Goal: Task Accomplishment & Management: Use online tool/utility

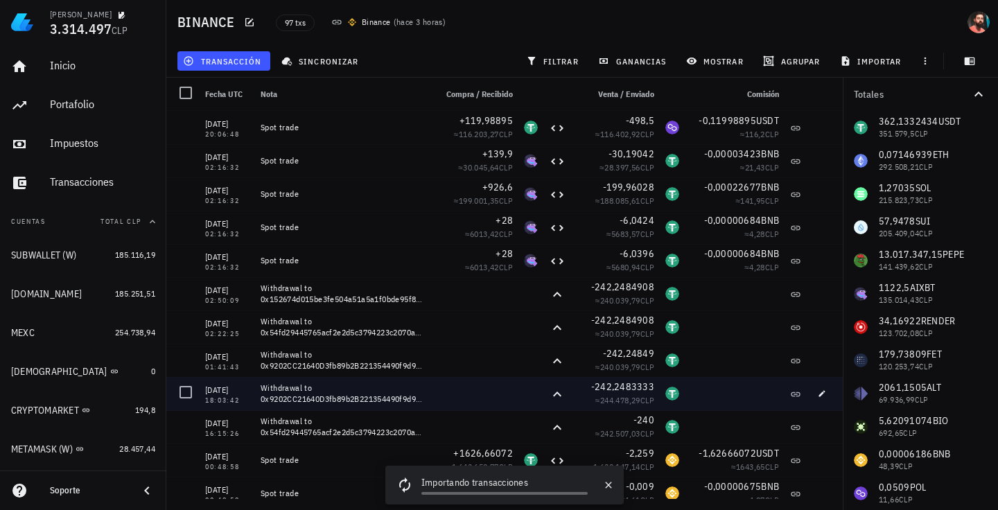
scroll to position [142, 0]
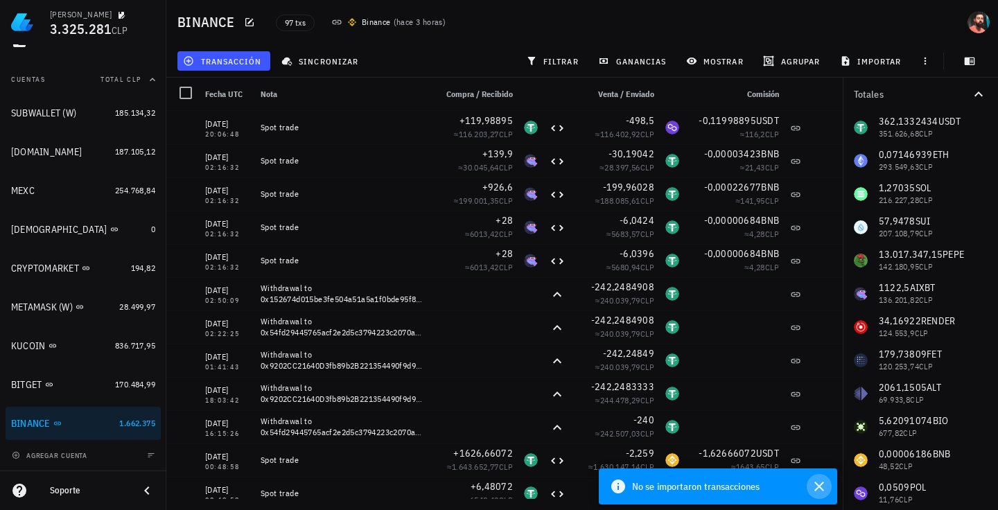
click at [830, 490] on button "button" at bounding box center [819, 486] width 25 height 25
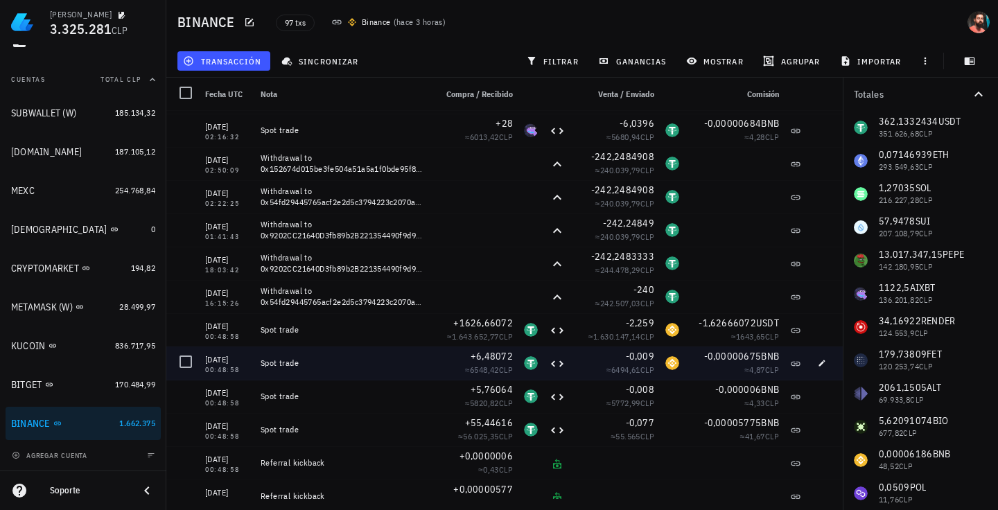
scroll to position [0, 0]
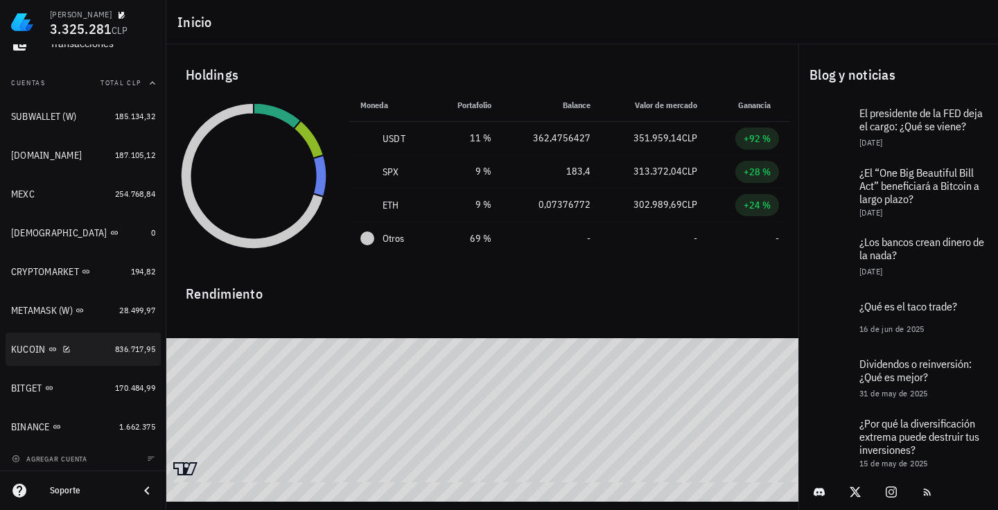
scroll to position [142, 0]
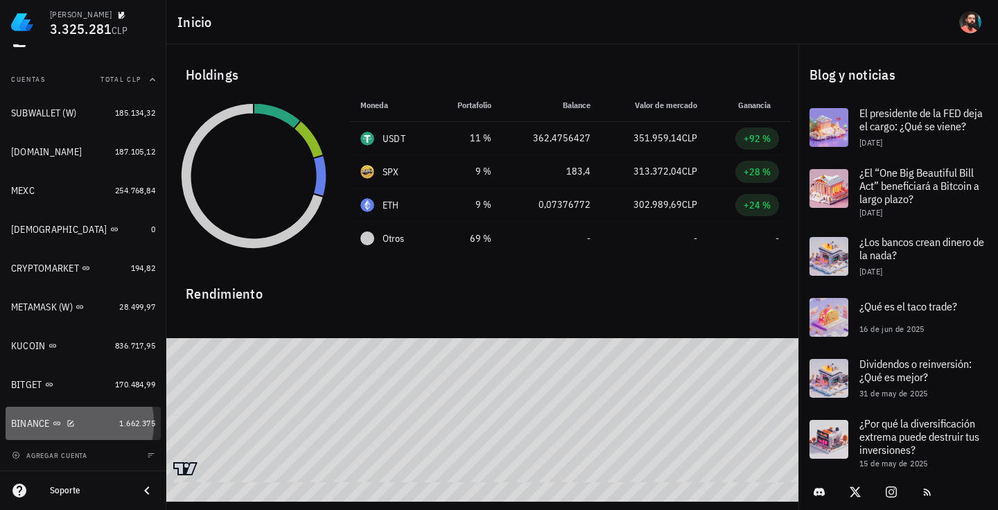
click at [33, 419] on div "BINANCE" at bounding box center [30, 424] width 39 height 12
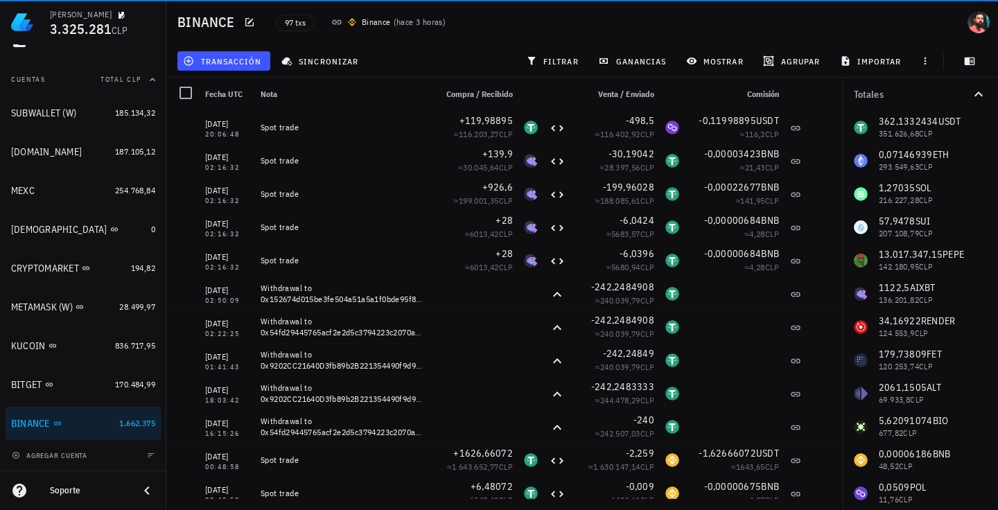
click at [402, 55] on div "transacción sincronizar filtrar ganancias mostrar [GEOGRAPHIC_DATA] importar" at bounding box center [582, 60] width 815 height 33
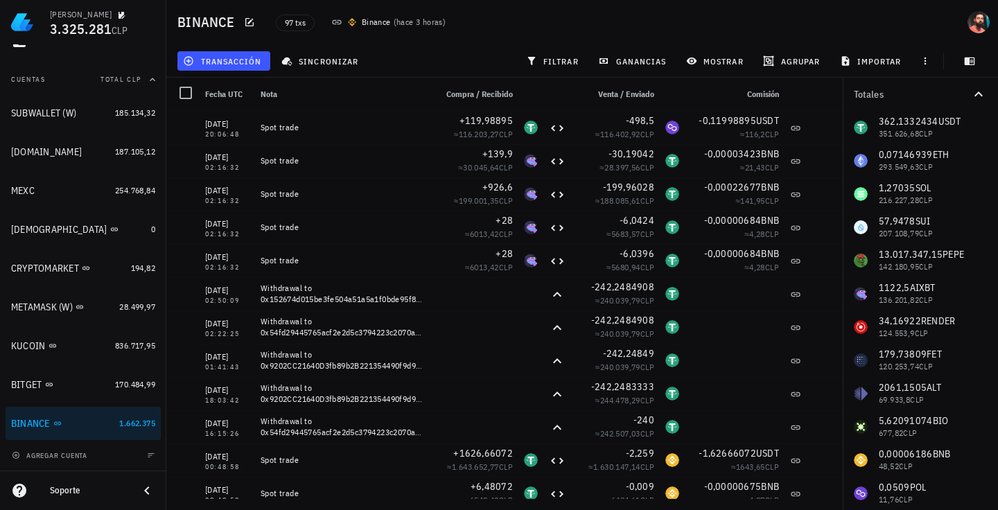
click at [426, 18] on span "hace 3 horas" at bounding box center [419, 22] width 46 height 10
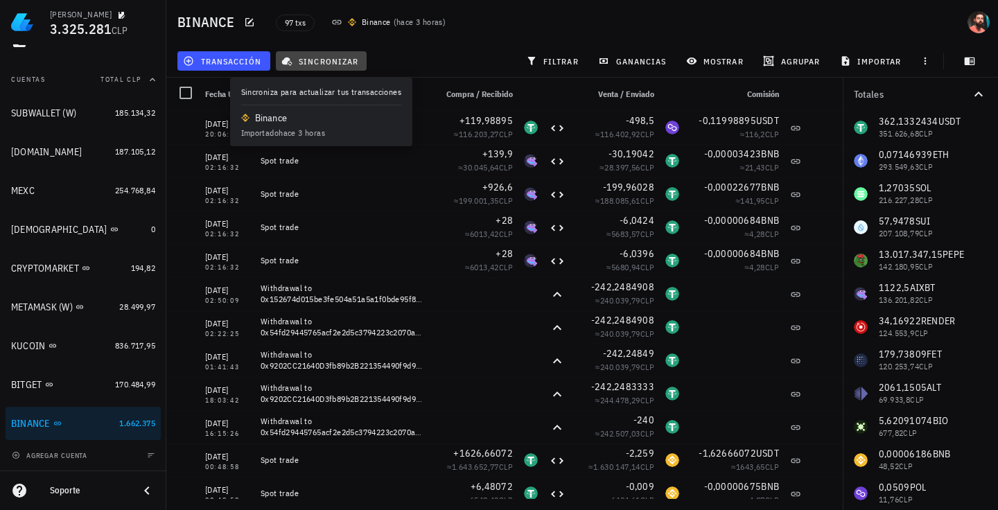
click at [340, 57] on span "sincronizar" at bounding box center [321, 60] width 74 height 11
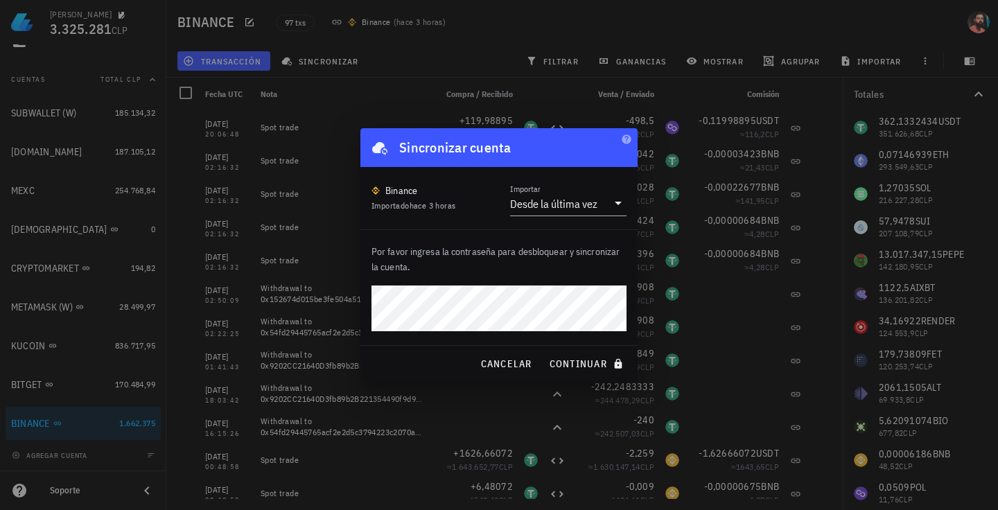
click at [543, 351] on button "continuar" at bounding box center [587, 363] width 89 height 25
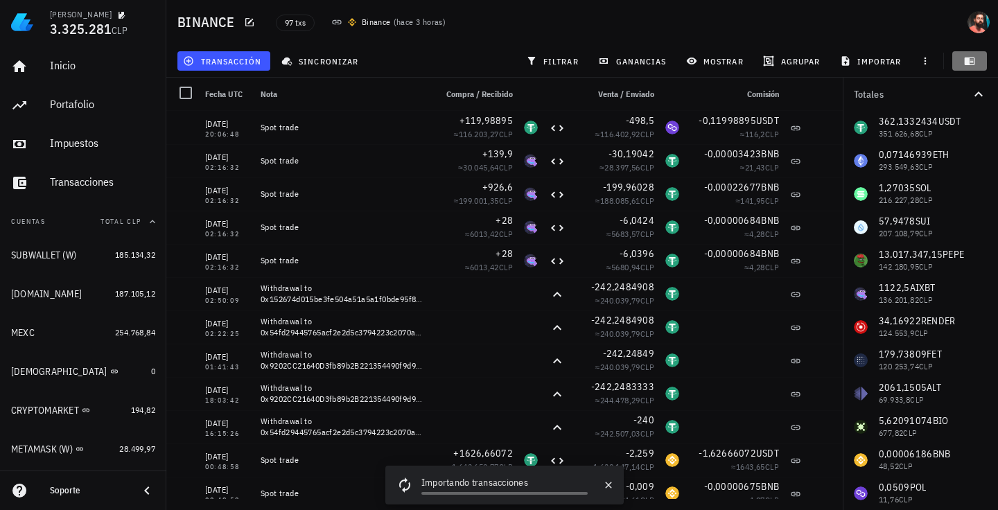
click at [971, 68] on button "button" at bounding box center [969, 60] width 35 height 19
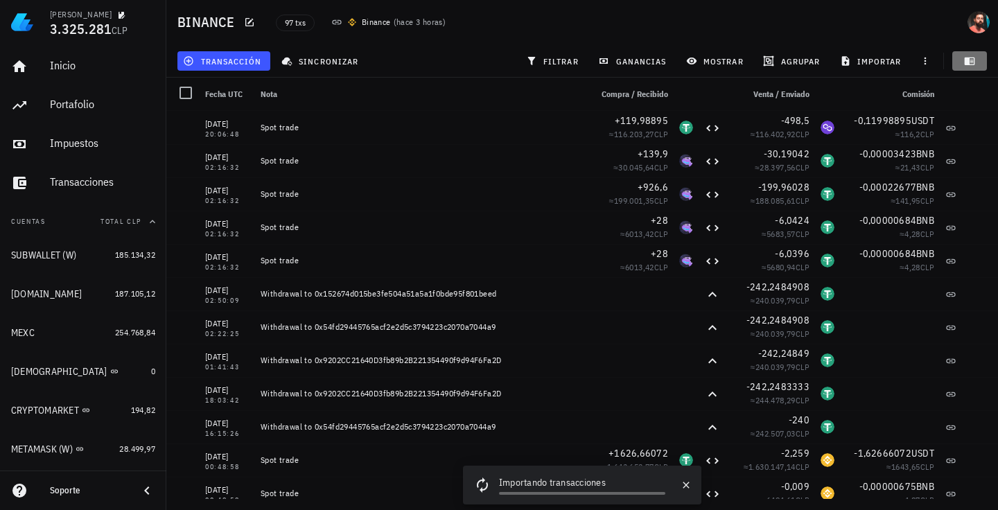
click at [972, 68] on button "button" at bounding box center [969, 60] width 35 height 19
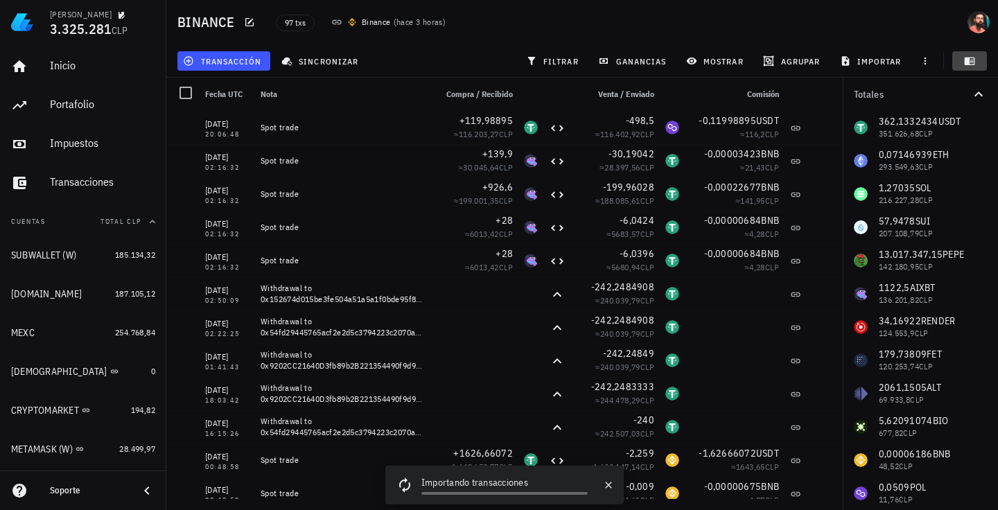
click at [972, 68] on button "button" at bounding box center [969, 60] width 35 height 19
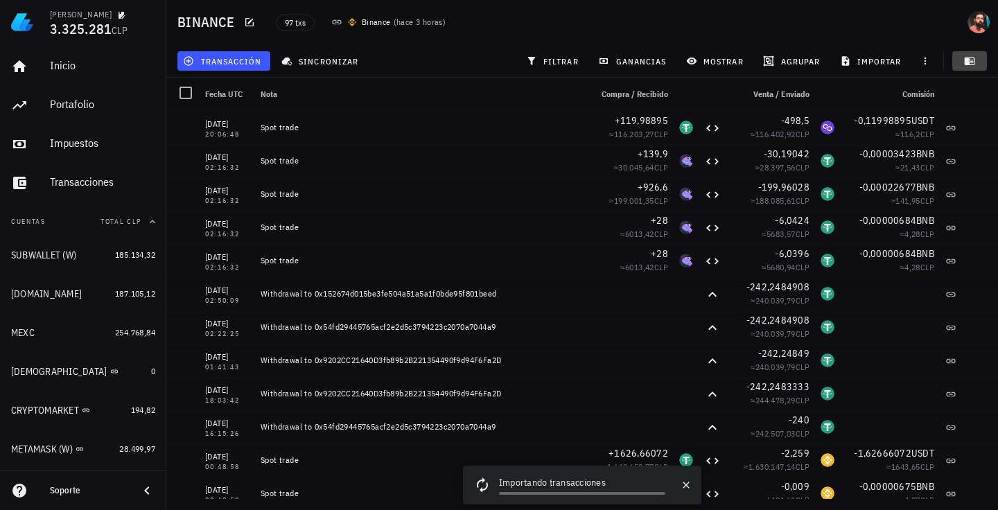
click at [972, 68] on button "button" at bounding box center [969, 60] width 35 height 19
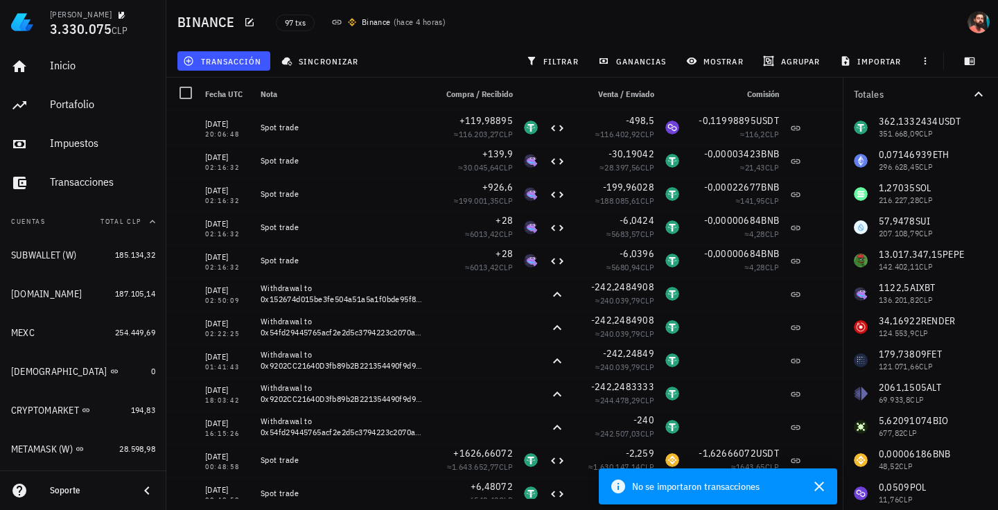
click at [696, 487] on span "No se importaron transacciones" at bounding box center [696, 486] width 128 height 15
click at [622, 486] on icon at bounding box center [618, 487] width 14 height 14
click at [816, 491] on icon "button" at bounding box center [819, 486] width 17 height 17
